Goal: Feedback & Contribution: Leave review/rating

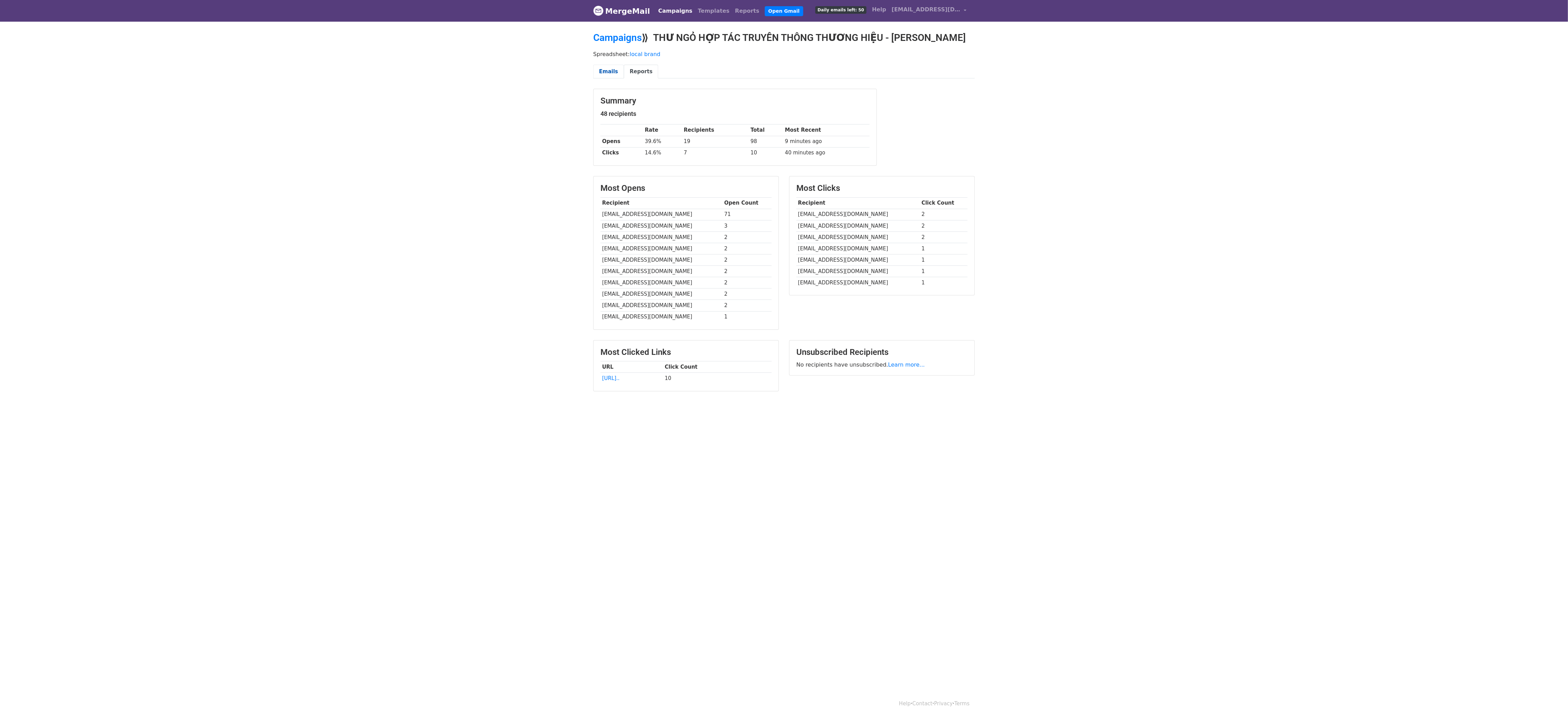
click at [607, 66] on link "Emails" at bounding box center [609, 71] width 31 height 14
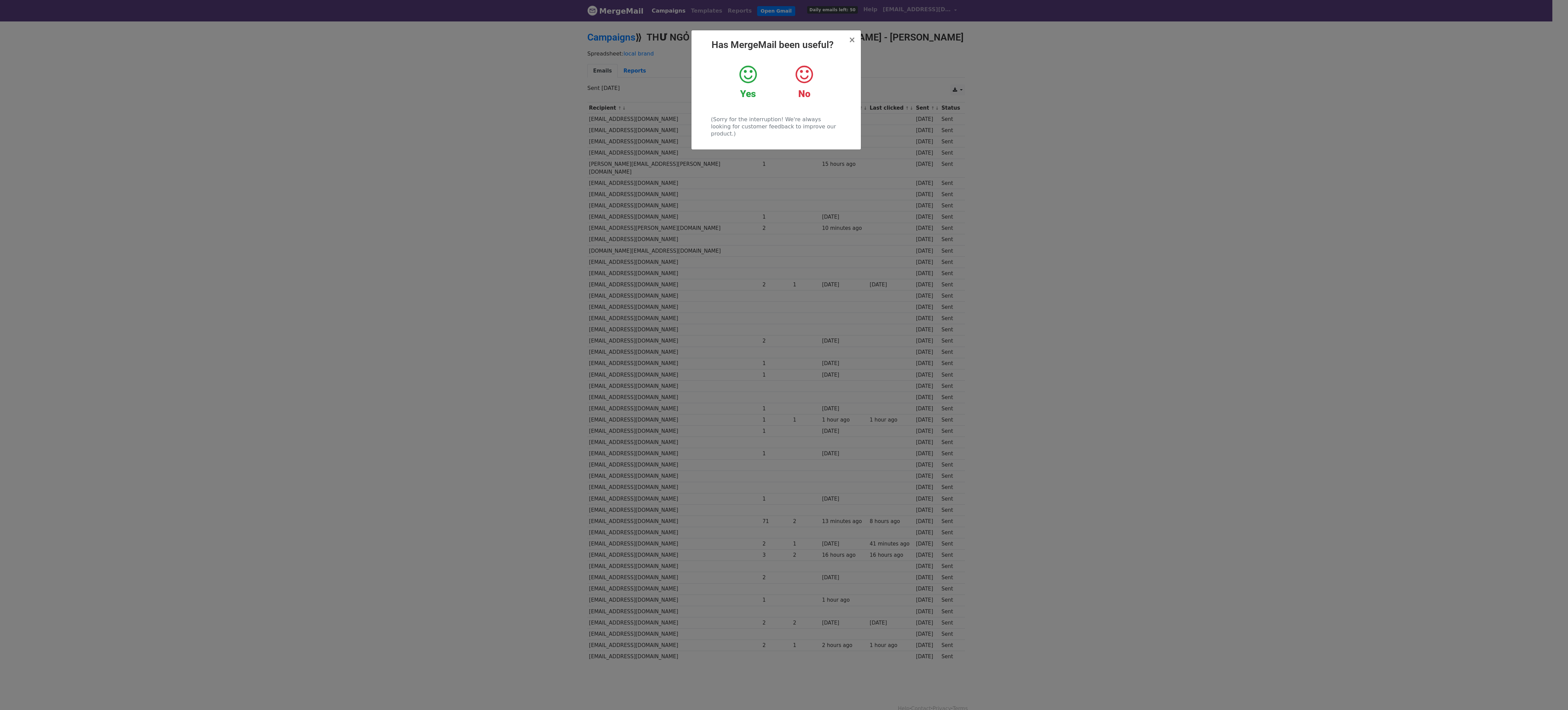
click at [744, 69] on icon at bounding box center [748, 75] width 18 height 21
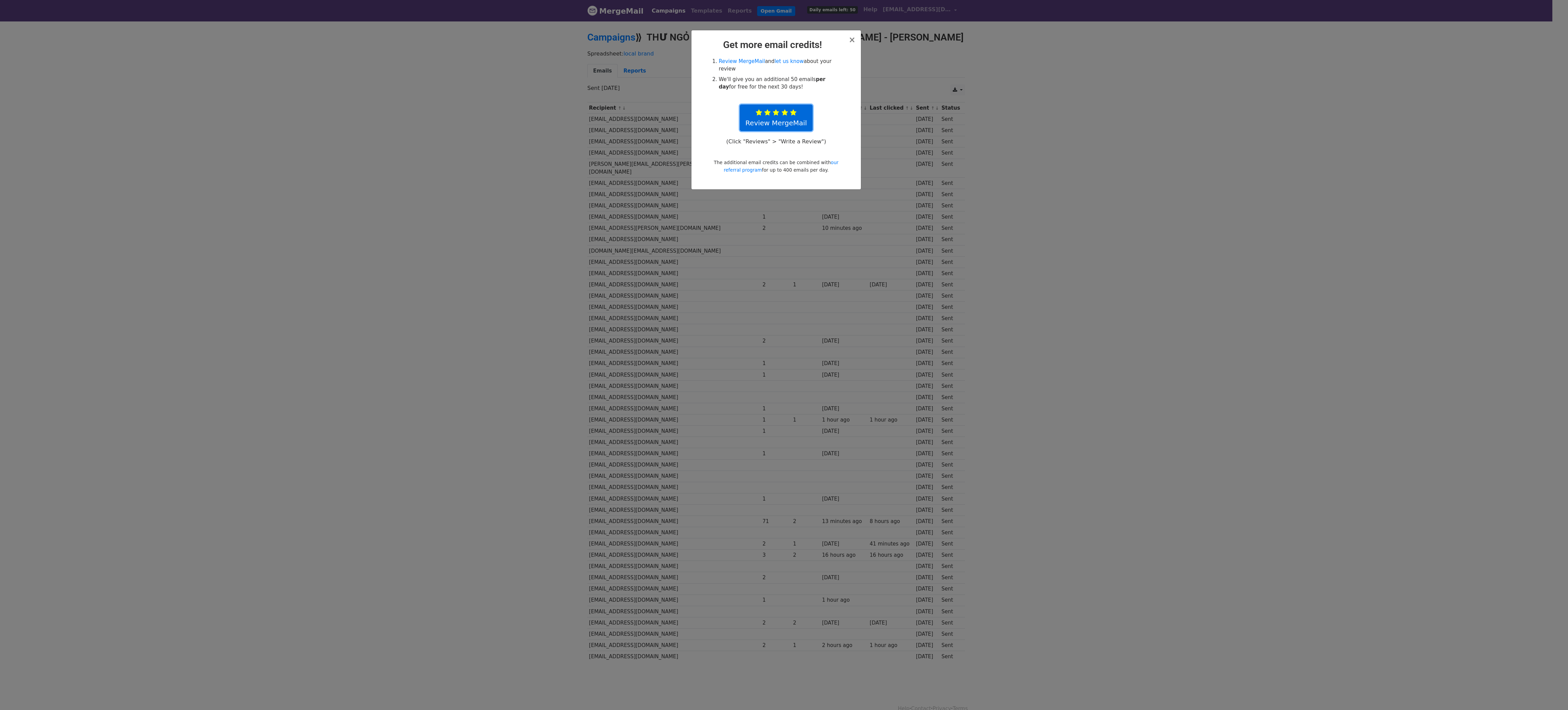
click at [780, 118] on link "Review MergeMail" at bounding box center [776, 118] width 73 height 27
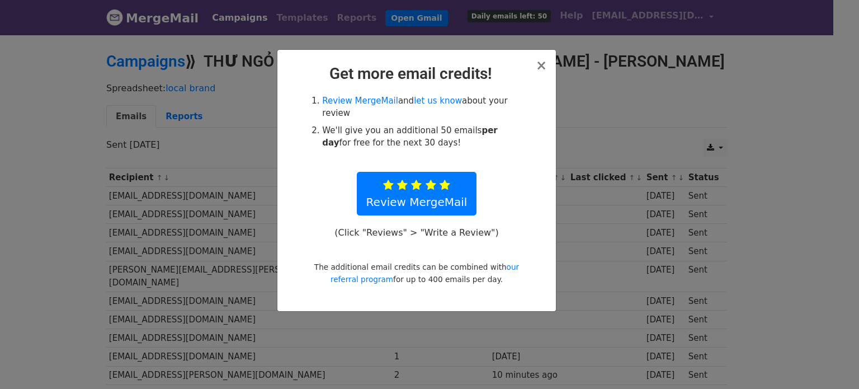
click at [695, 103] on div "× Get more email credits! Review MergeMail and let us know about your review We…" at bounding box center [429, 211] width 859 height 355
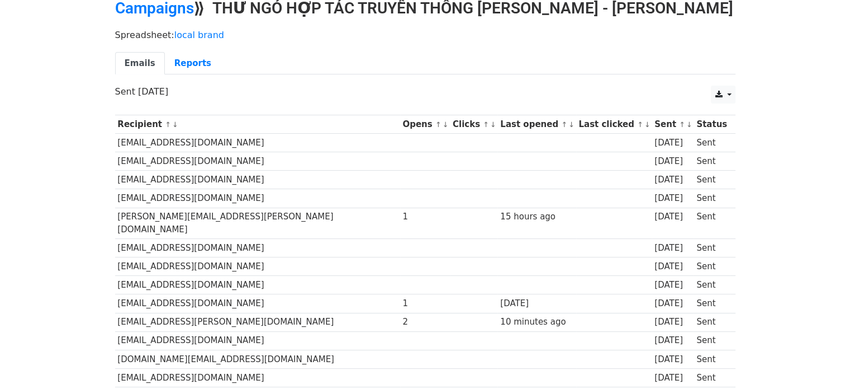
scroll to position [56, 0]
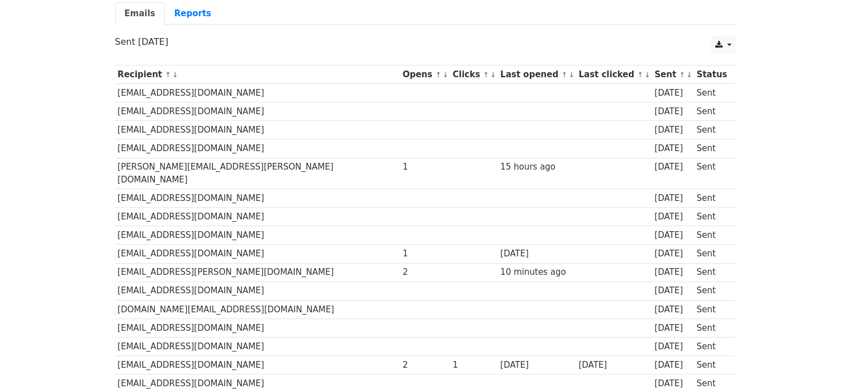
scroll to position [107, 0]
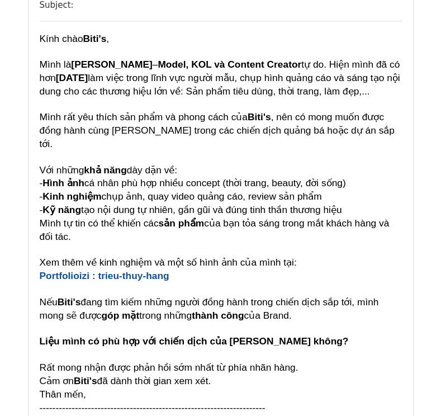
scroll to position [727, 0]
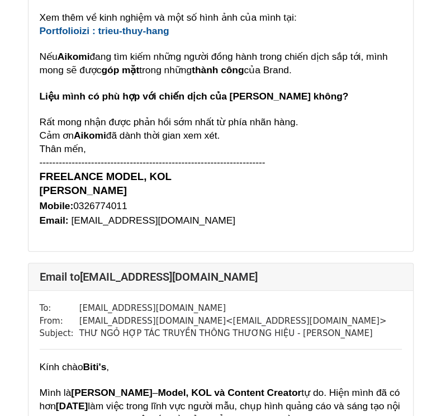
scroll to position [391, 0]
